Goal: Task Accomplishment & Management: Manage account settings

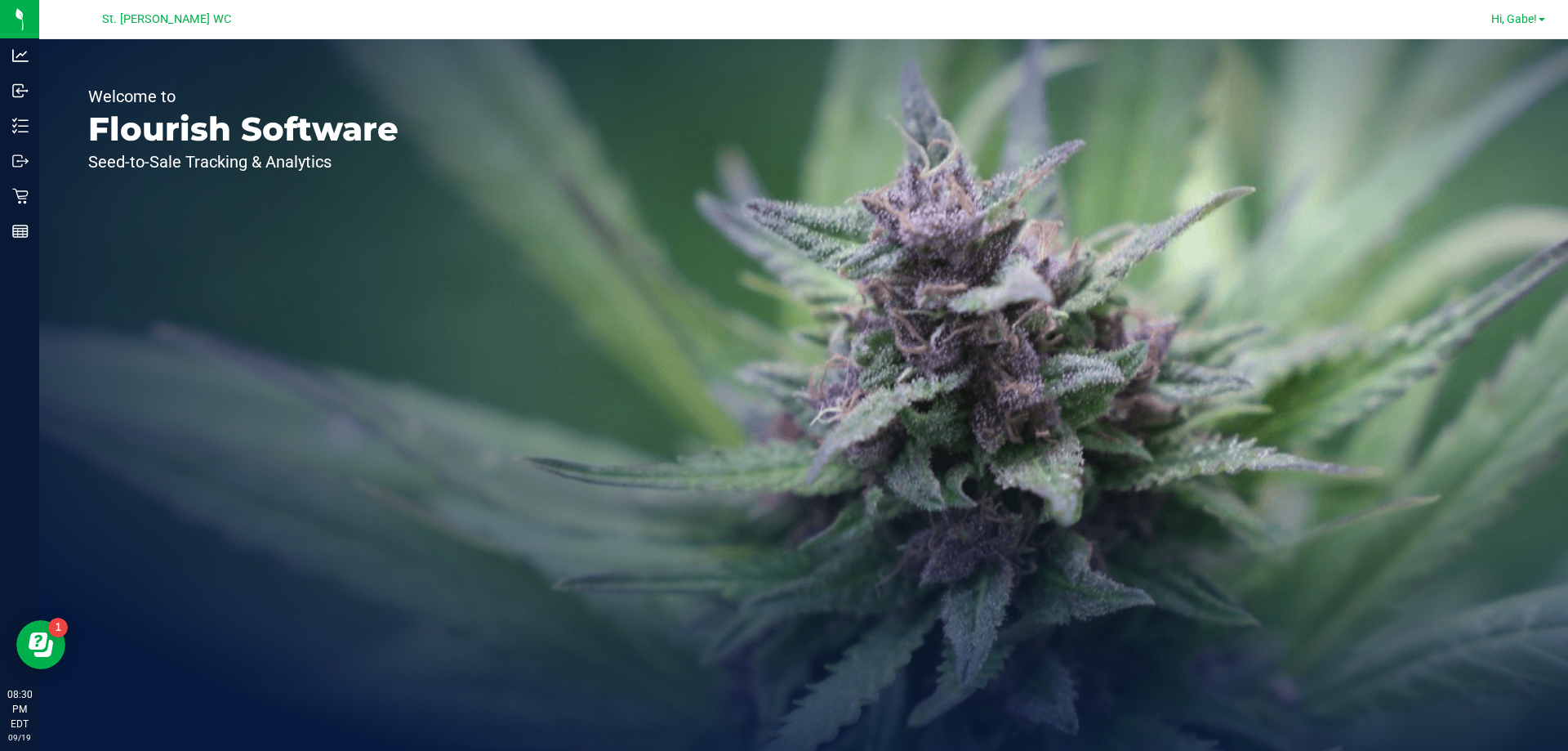
click at [1509, 13] on span "Hi, Gabe!" at bounding box center [1514, 19] width 46 height 13
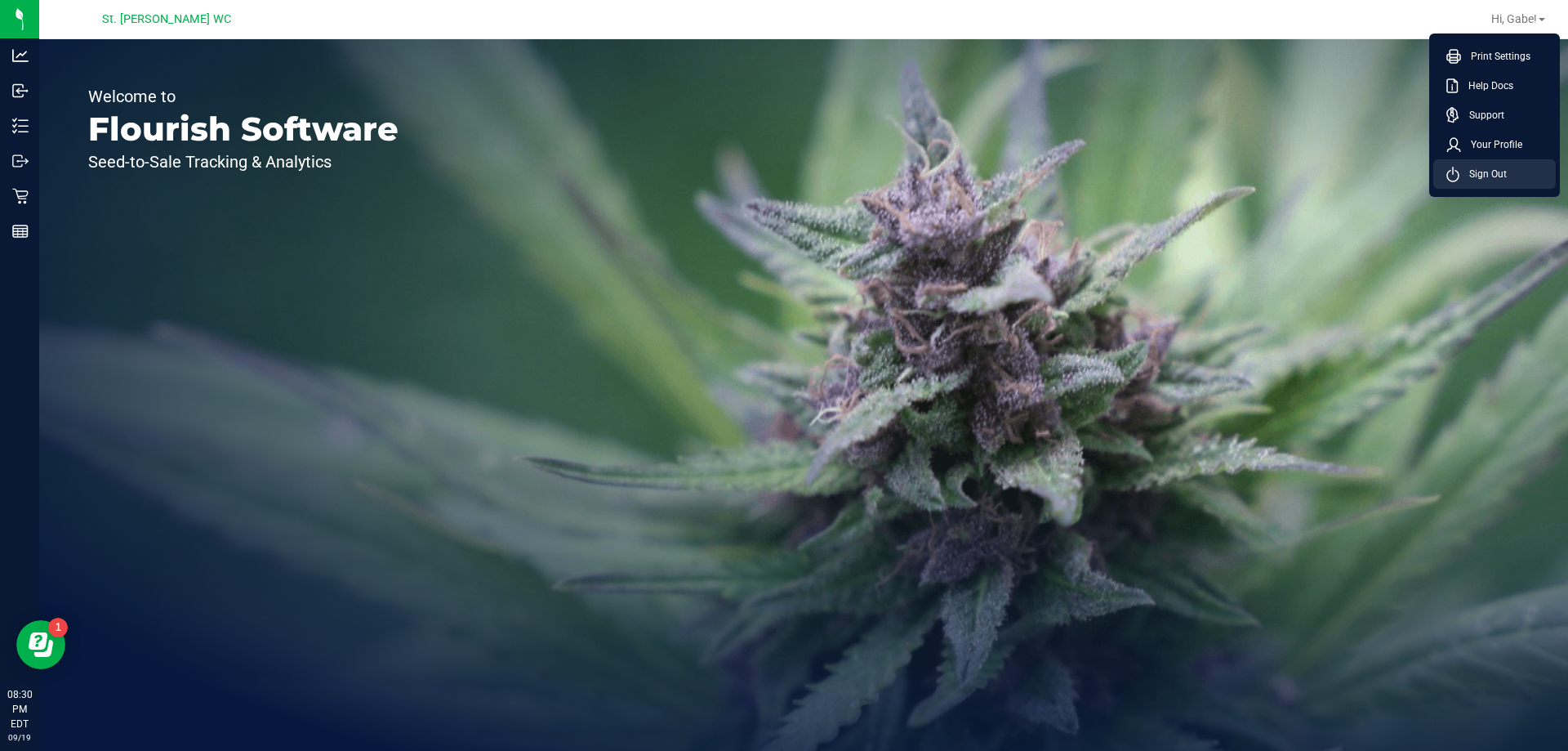
click at [1483, 186] on li "Sign Out" at bounding box center [1494, 174] width 122 height 30
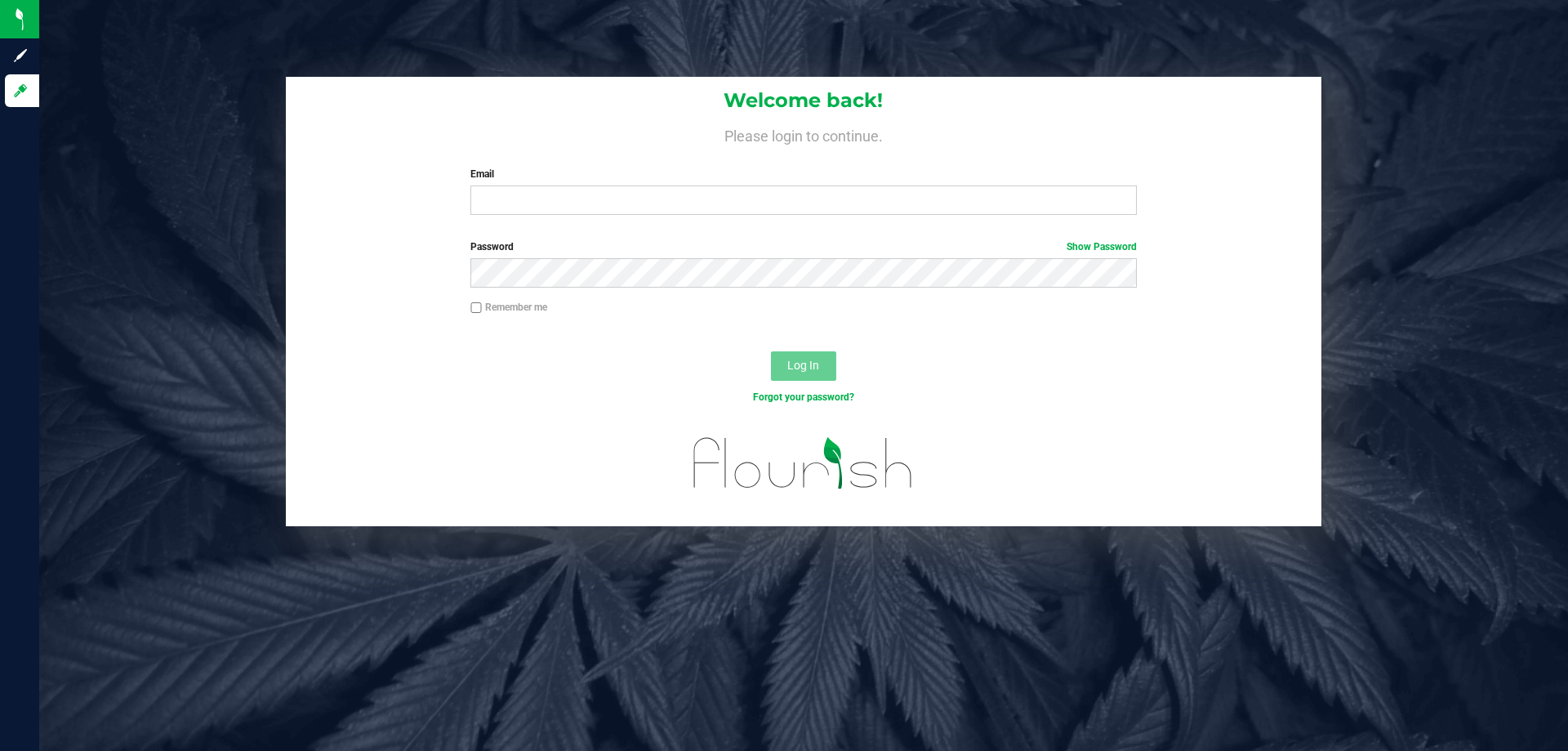
click at [859, 172] on label "Email" at bounding box center [803, 173] width 665 height 14
click at [859, 186] on input "Email" at bounding box center [803, 200] width 665 height 30
click at [876, 223] on div "Welcome back! Please login to continue. Email Required Please format your email…" at bounding box center [804, 152] width 1035 height 151
click at [879, 187] on input "Email" at bounding box center [803, 200] width 665 height 30
click at [767, 208] on input "[EMAIL_ADDRESS]" at bounding box center [803, 200] width 665 height 30
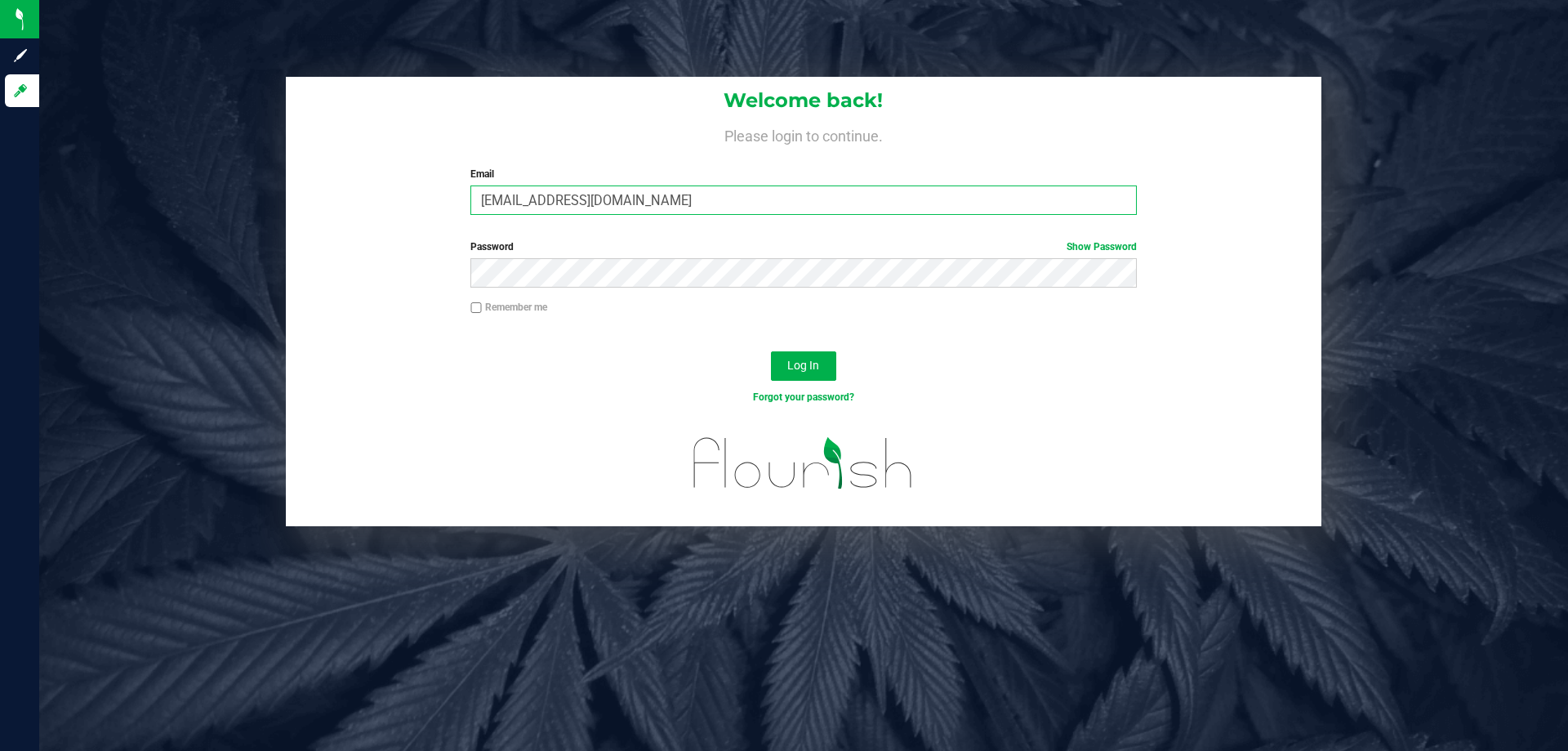
type input "[EMAIL_ADDRESS][DOMAIN_NAME]"
click at [822, 361] on button "Log In" at bounding box center [803, 366] width 65 height 30
